Goal: Task Accomplishment & Management: Manage account settings

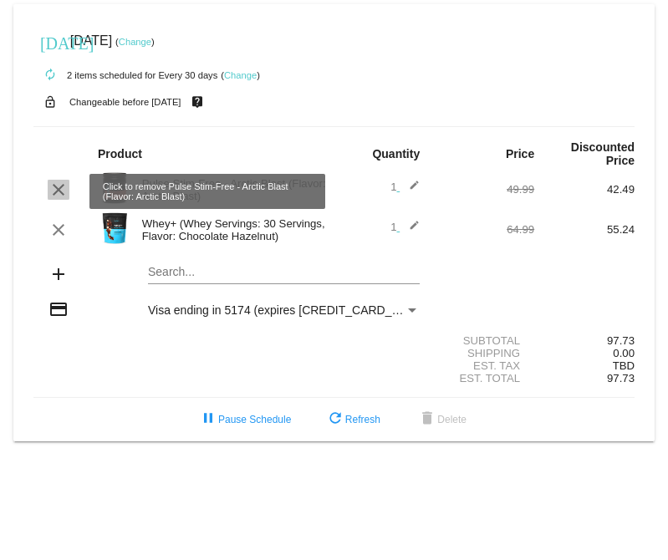
click at [57, 182] on mat-icon "clear" at bounding box center [59, 190] width 20 height 20
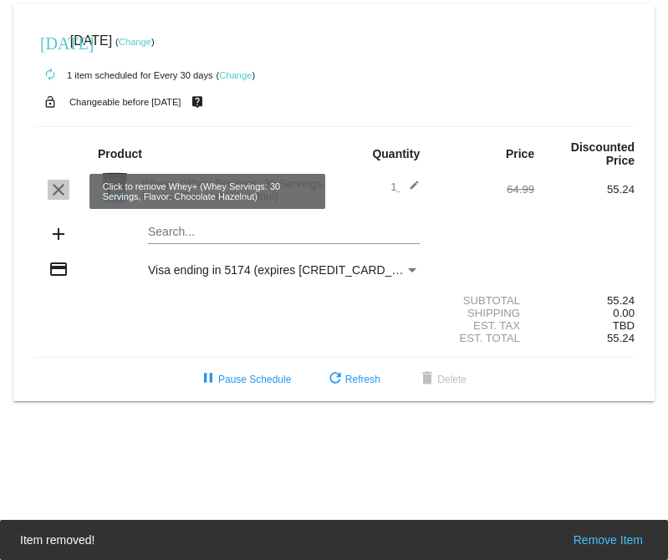
click at [61, 188] on mat-icon "clear" at bounding box center [59, 190] width 20 height 20
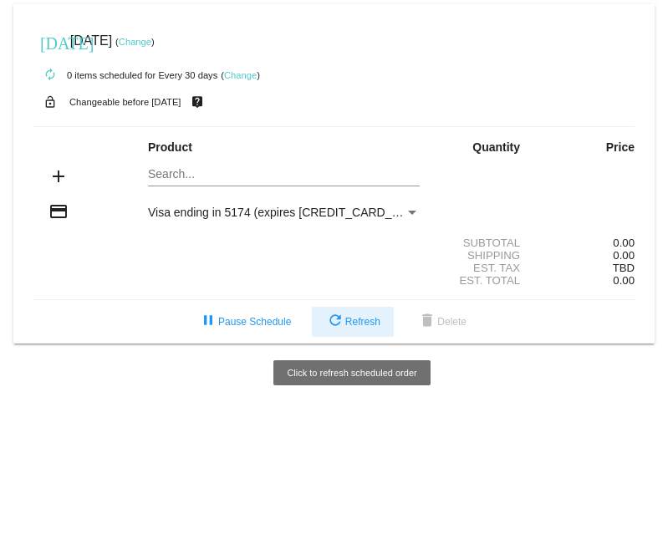
click at [342, 332] on mat-icon "refresh" at bounding box center [335, 322] width 20 height 20
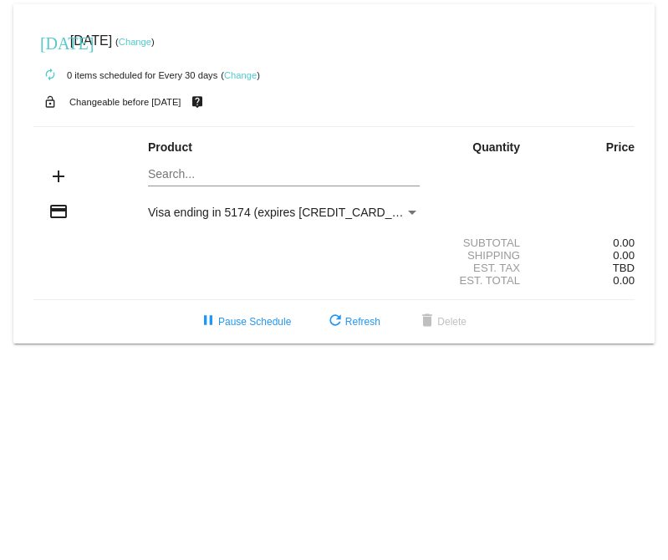
click at [151, 39] on link "Change" at bounding box center [135, 42] width 33 height 10
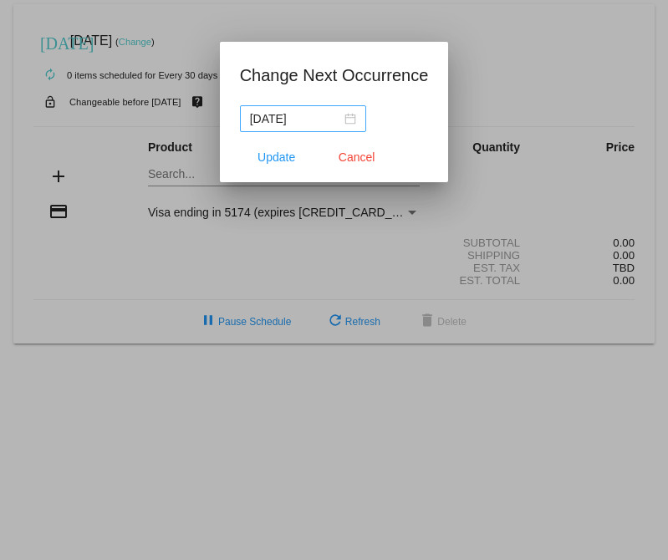
click at [341, 126] on div "2025-09-23" at bounding box center [303, 119] width 106 height 18
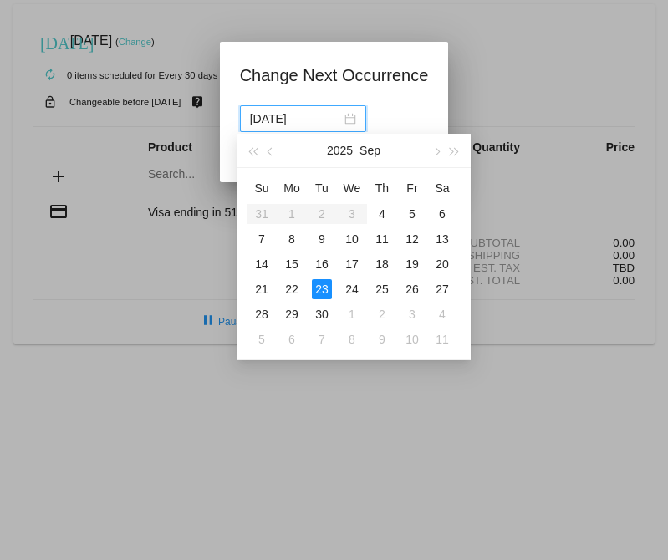
click at [341, 119] on div "2025-09-23" at bounding box center [303, 119] width 106 height 18
click at [472, 63] on div at bounding box center [334, 280] width 668 height 560
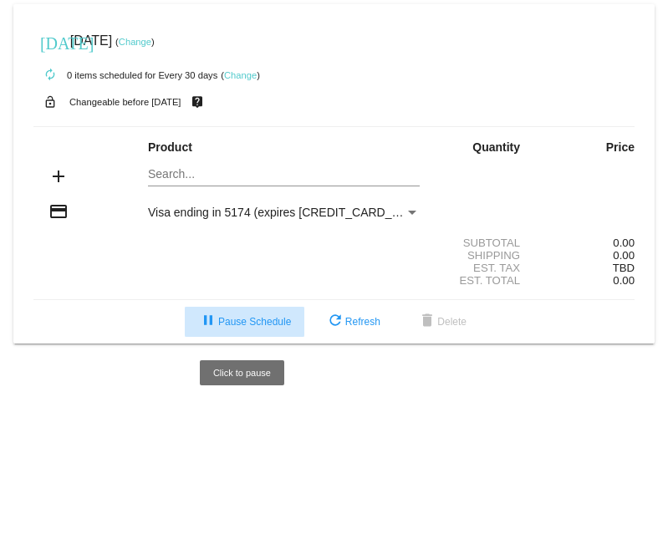
click at [234, 328] on span "pause Pause Schedule" at bounding box center [244, 322] width 93 height 12
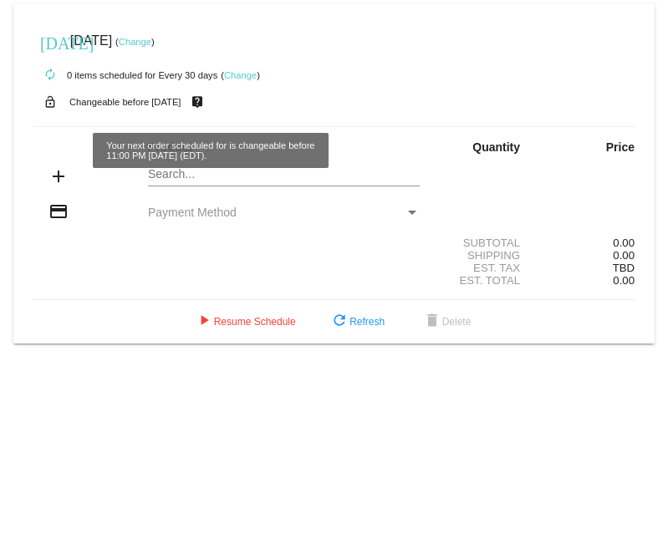
click at [237, 74] on link "Change" at bounding box center [240, 75] width 33 height 10
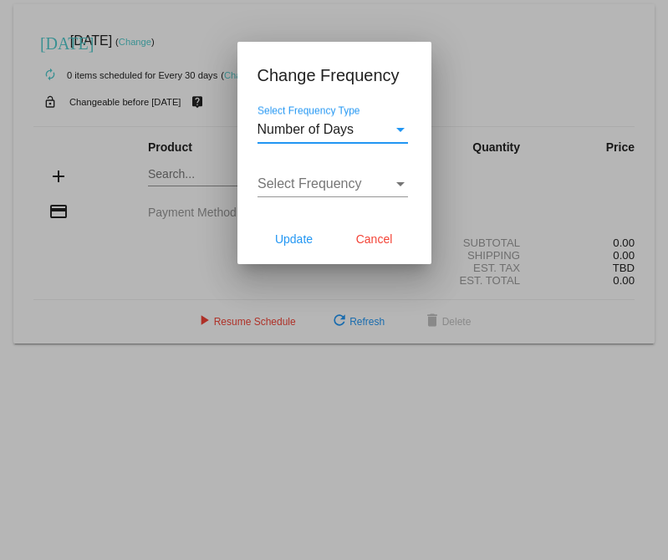
click at [361, 191] on div "Select Frequency" at bounding box center [325, 183] width 135 height 15
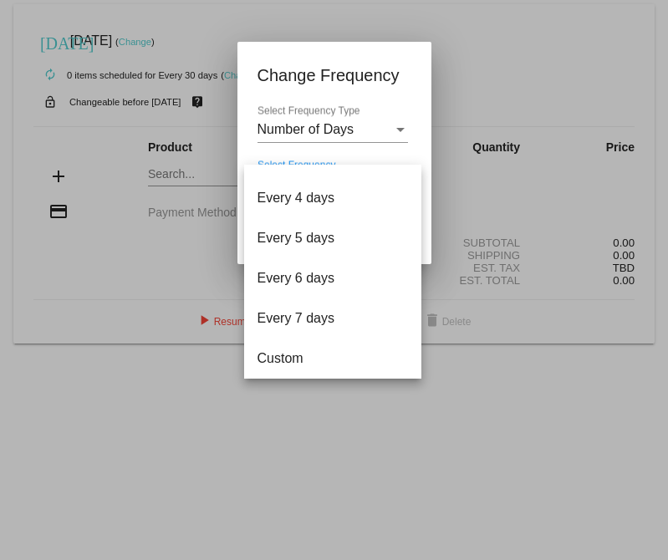
scroll to position [67, 0]
click at [350, 112] on div at bounding box center [334, 280] width 668 height 560
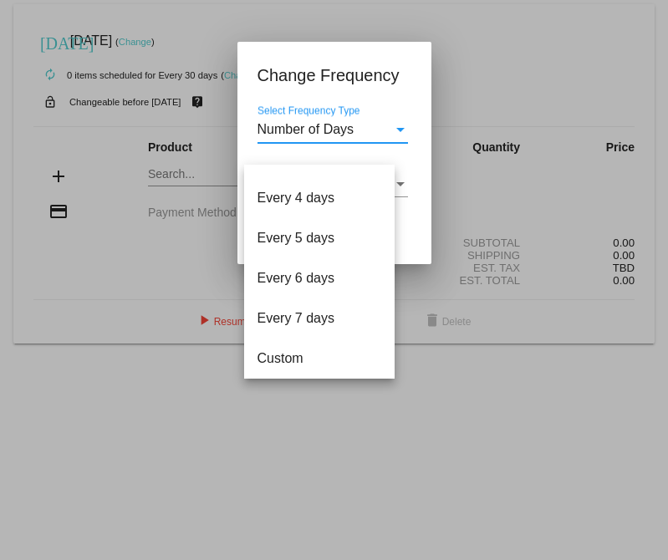
click at [350, 135] on span "Number of Days" at bounding box center [306, 129] width 97 height 14
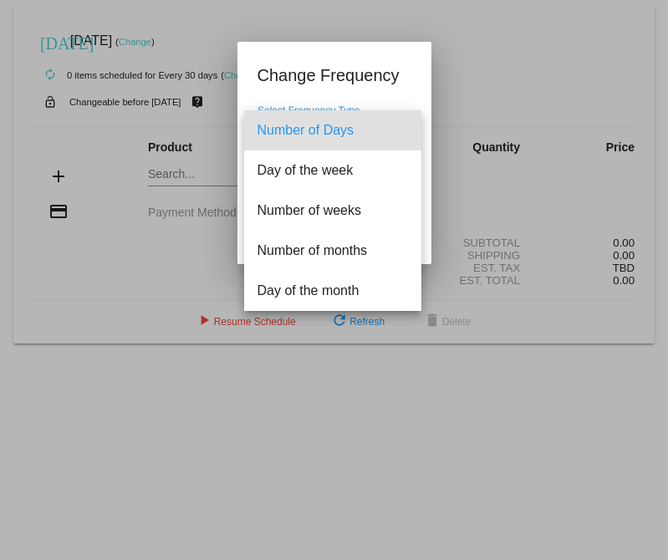
click at [429, 183] on div at bounding box center [334, 280] width 668 height 560
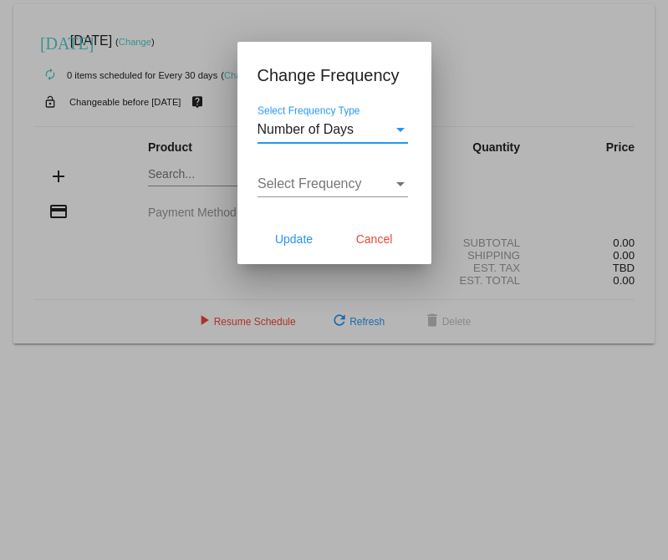
click at [393, 122] on div "Select Frequency Type" at bounding box center [400, 129] width 15 height 15
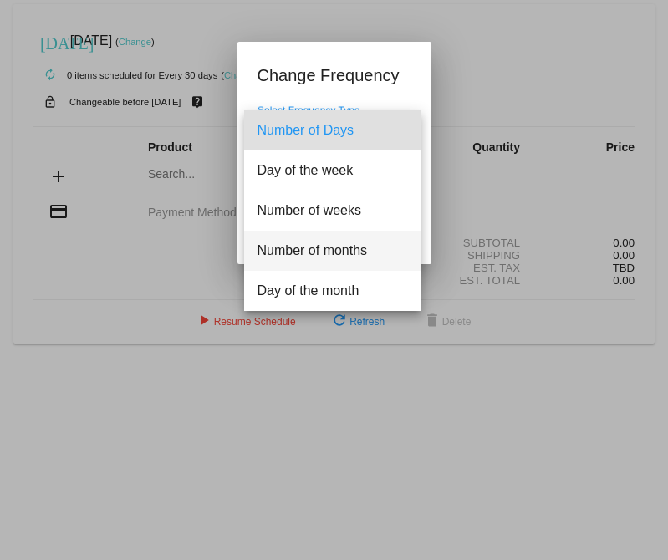
click at [341, 267] on span "Number of months" at bounding box center [333, 251] width 151 height 40
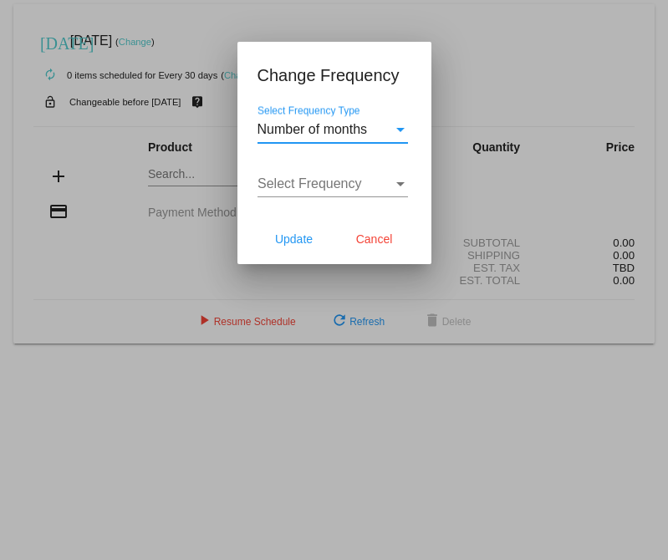
click at [345, 129] on span "Number of months" at bounding box center [313, 129] width 110 height 14
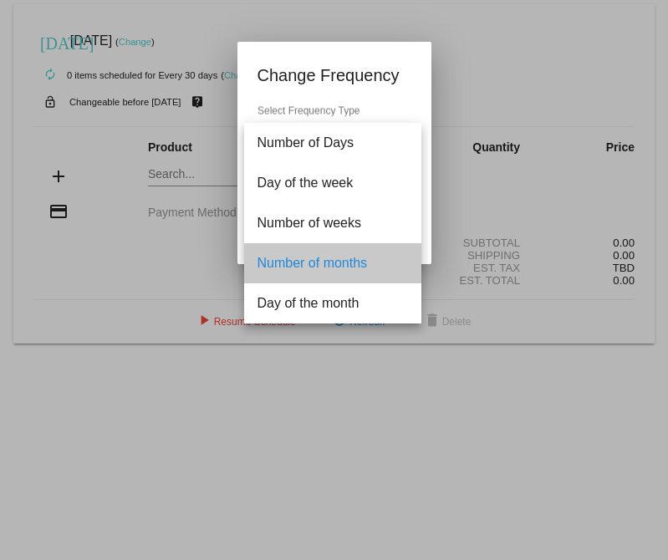
click at [328, 272] on span "Number of months" at bounding box center [333, 263] width 151 height 40
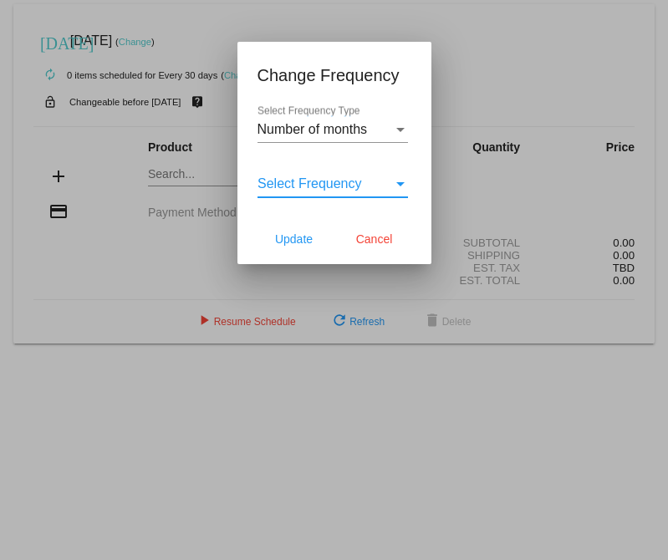
click at [327, 187] on span "Select Frequency" at bounding box center [310, 183] width 105 height 14
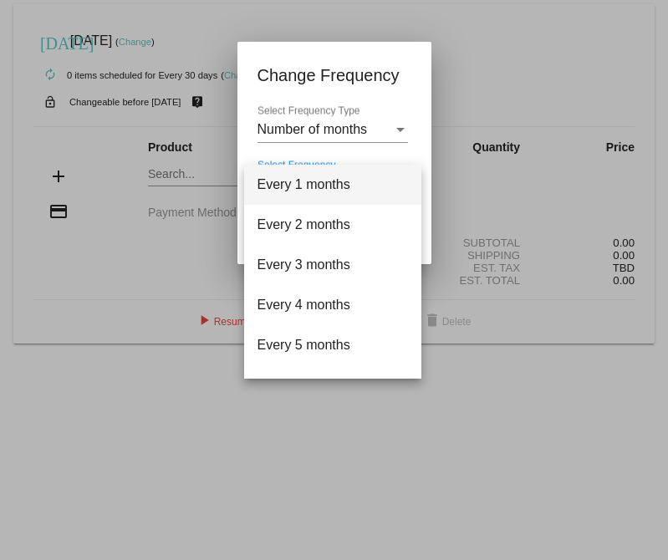
click at [424, 181] on div at bounding box center [334, 280] width 668 height 560
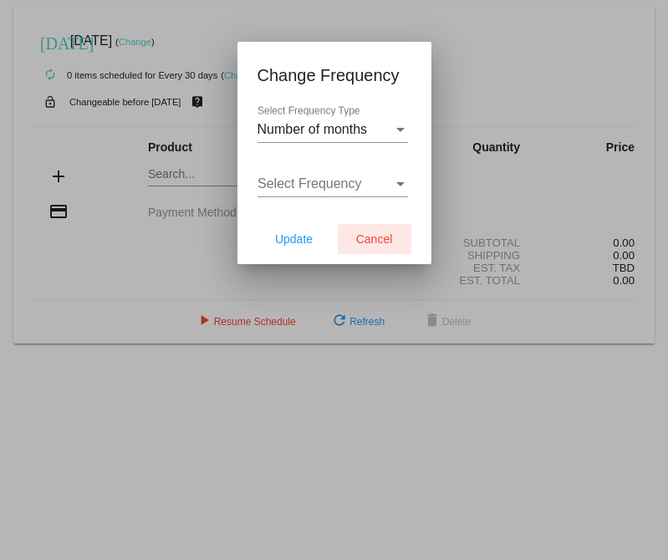
click at [373, 237] on span "Cancel" at bounding box center [374, 238] width 37 height 13
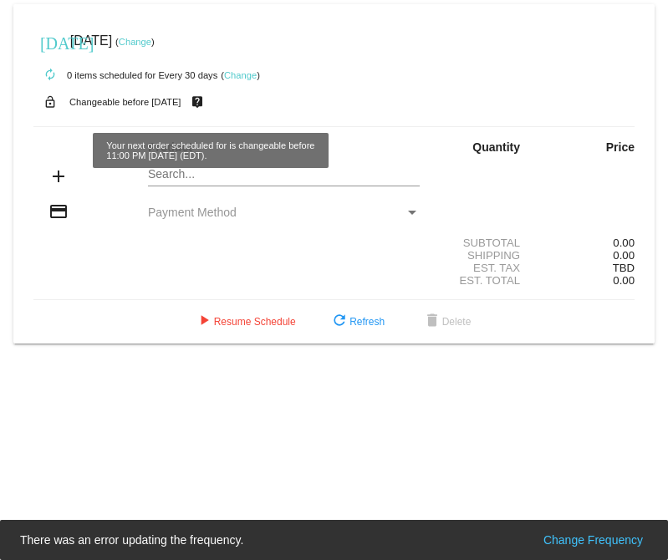
click at [151, 42] on link "Change" at bounding box center [135, 42] width 33 height 10
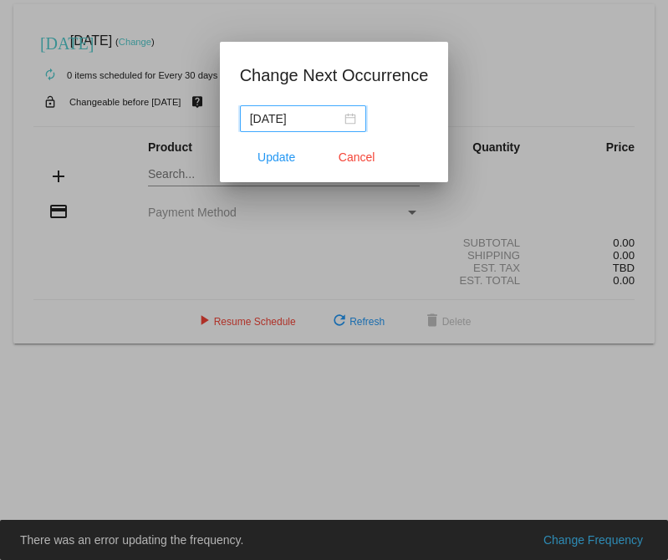
click at [356, 132] on mat-dialog-actions "Update Cancel" at bounding box center [334, 157] width 189 height 50
click at [345, 123] on div "2025-09-23" at bounding box center [303, 119] width 106 height 18
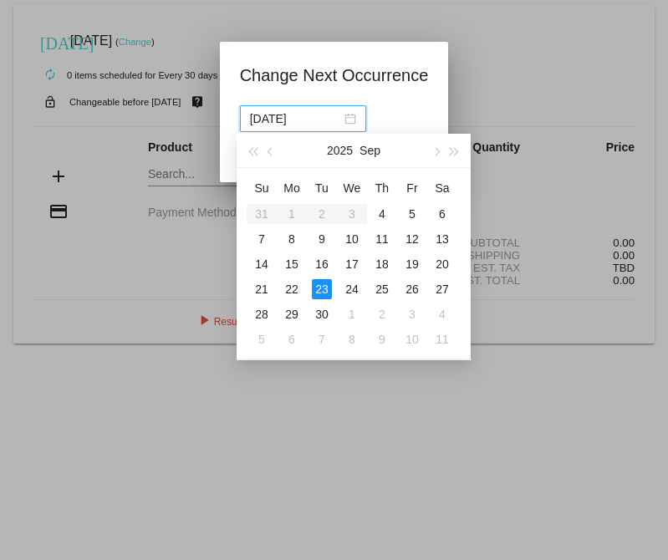
click at [399, 99] on app-change-next-occurrence-dialog "Change Next Occurrence 2025-09-23 Update Cancel" at bounding box center [334, 122] width 189 height 120
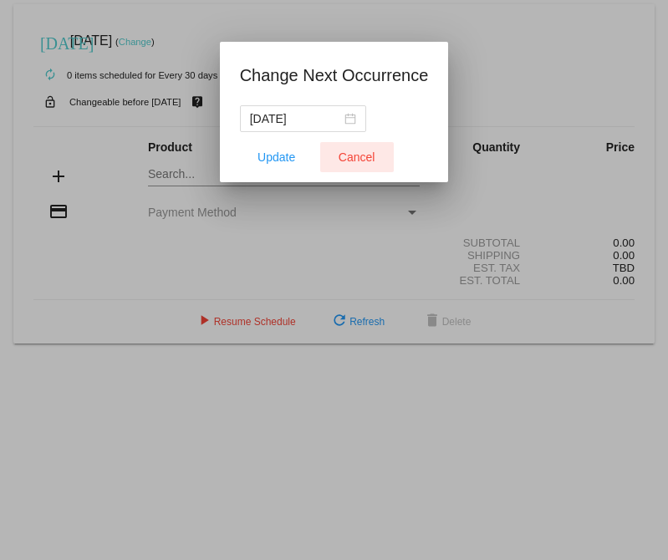
click at [359, 161] on span "Cancel" at bounding box center [357, 157] width 37 height 13
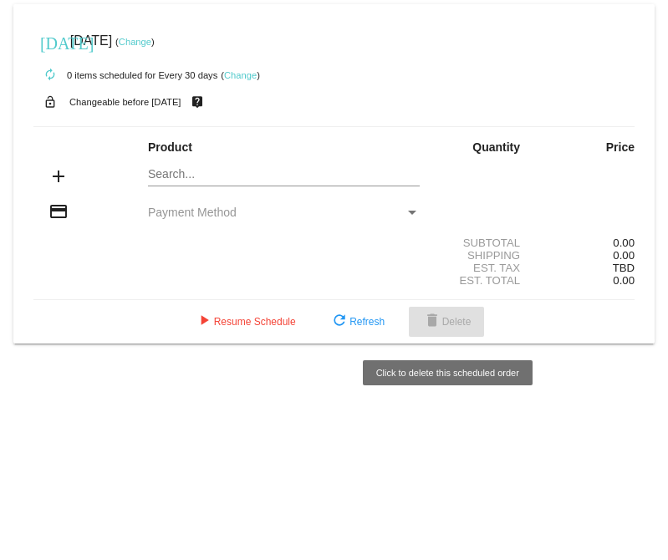
click at [479, 324] on button "delete Delete" at bounding box center [447, 322] width 76 height 30
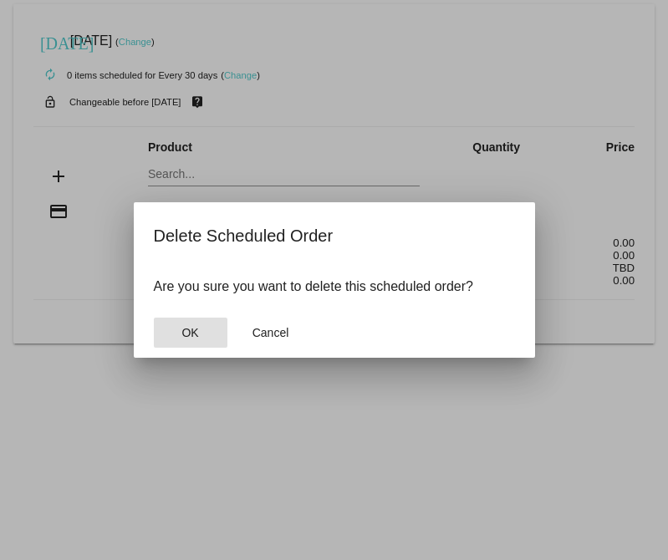
click at [210, 327] on button "OK" at bounding box center [191, 333] width 74 height 30
